Goal: Register for event/course

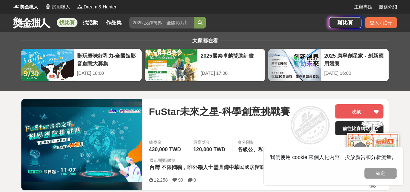
click at [340, 128] on link "前往比賽網站" at bounding box center [359, 128] width 49 height 14
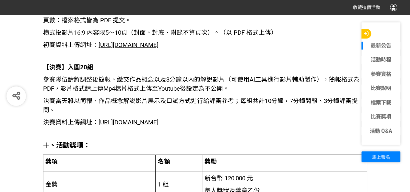
scroll to position [1081, 0]
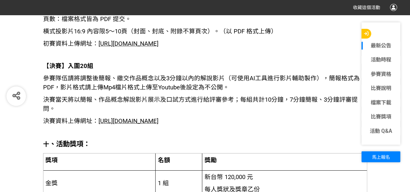
click at [126, 44] on span "[URL][DOMAIN_NAME]" at bounding box center [129, 43] width 60 height 7
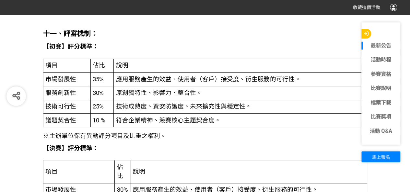
scroll to position [1412, 0]
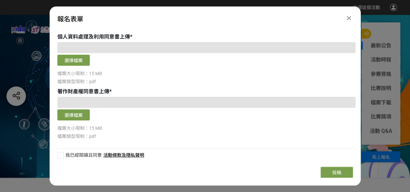
scroll to position [511, 0]
